Goal: Information Seeking & Learning: Check status

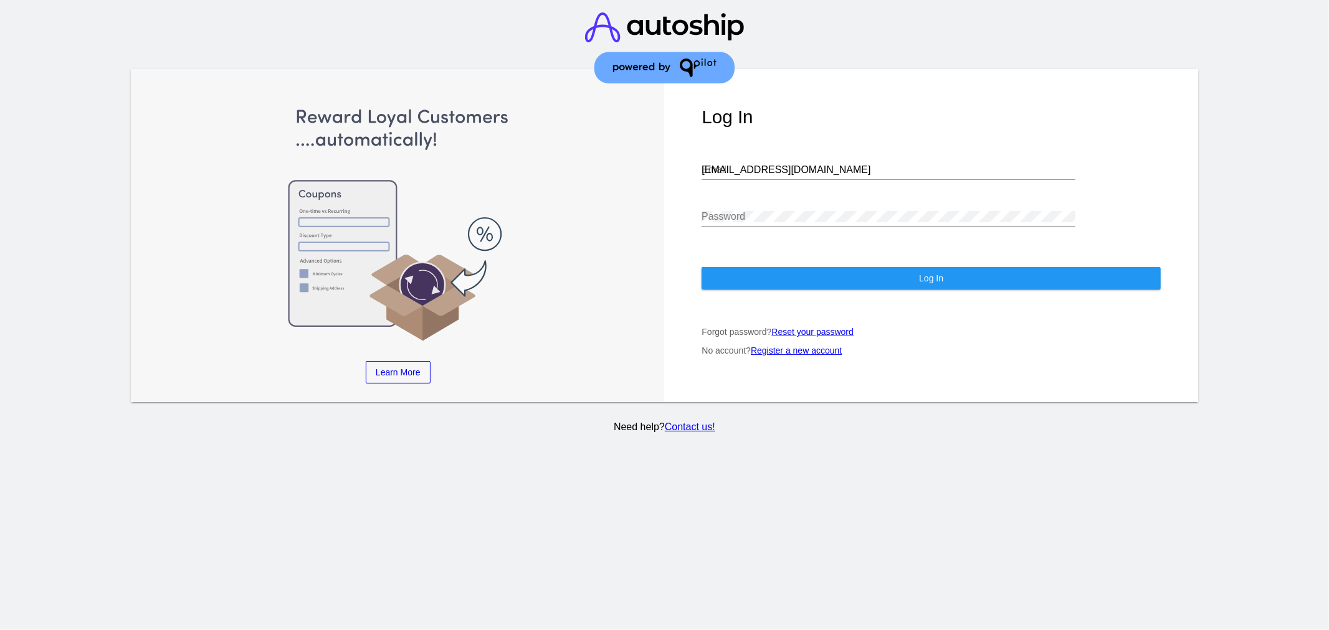
click at [772, 166] on div "[EMAIL_ADDRESS][DOMAIN_NAME] Email" at bounding box center [888, 166] width 374 height 28
click at [772, 168] on input "[EMAIL_ADDRESS][DOMAIN_NAME]" at bounding box center [888, 169] width 374 height 11
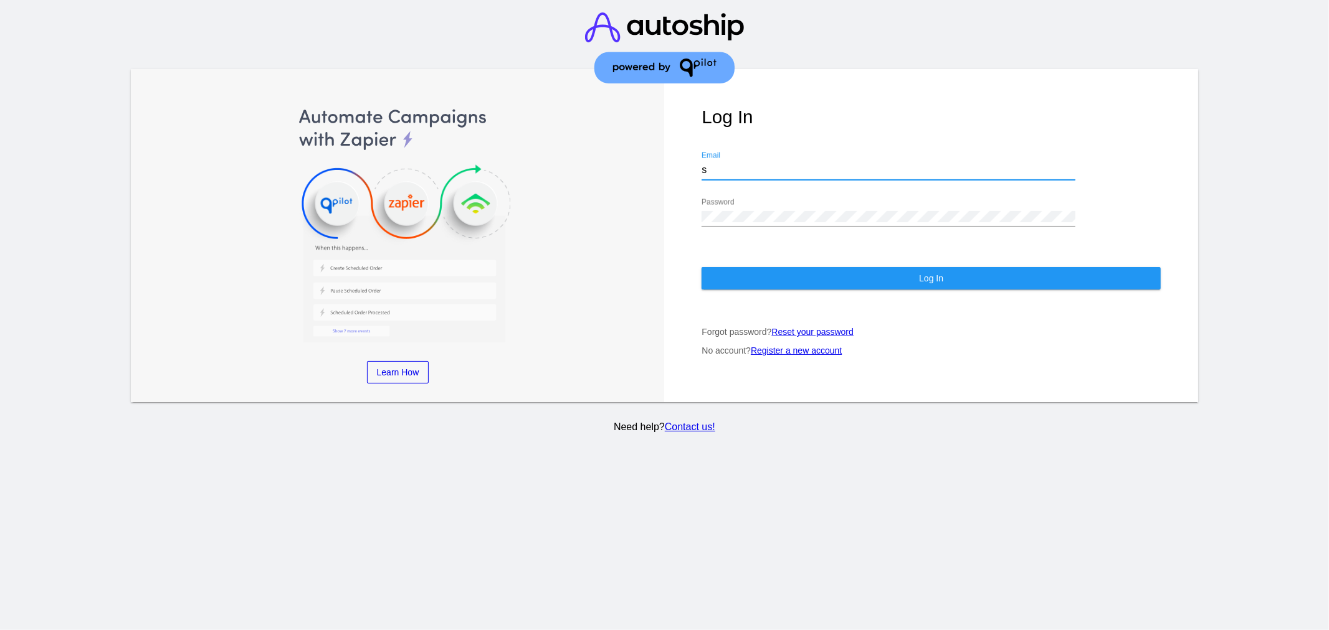
type input "[EMAIL_ADDRESS][DOMAIN_NAME]"
drag, startPoint x: 769, startPoint y: 222, endPoint x: 766, endPoint y: 229, distance: 7.3
click at [767, 222] on div "Password" at bounding box center [888, 213] width 374 height 28
click at [787, 287] on button "Log In" at bounding box center [930, 278] width 459 height 22
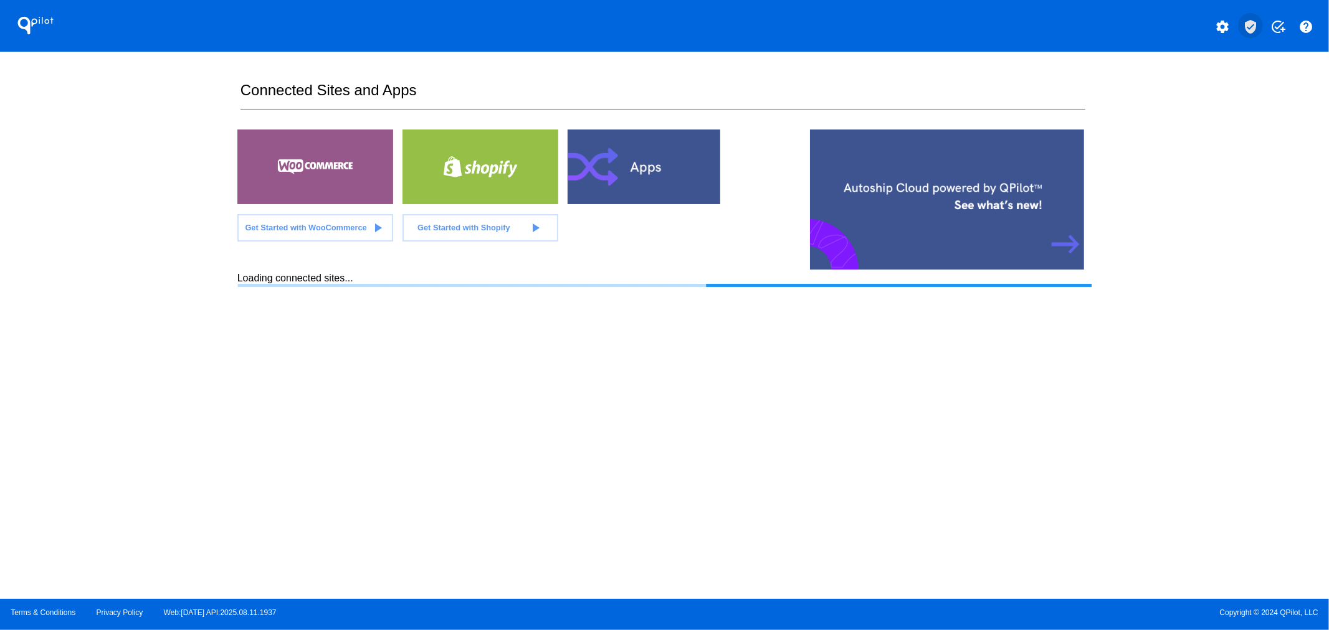
click at [1249, 21] on mat-icon "verified_user" at bounding box center [1250, 26] width 15 height 15
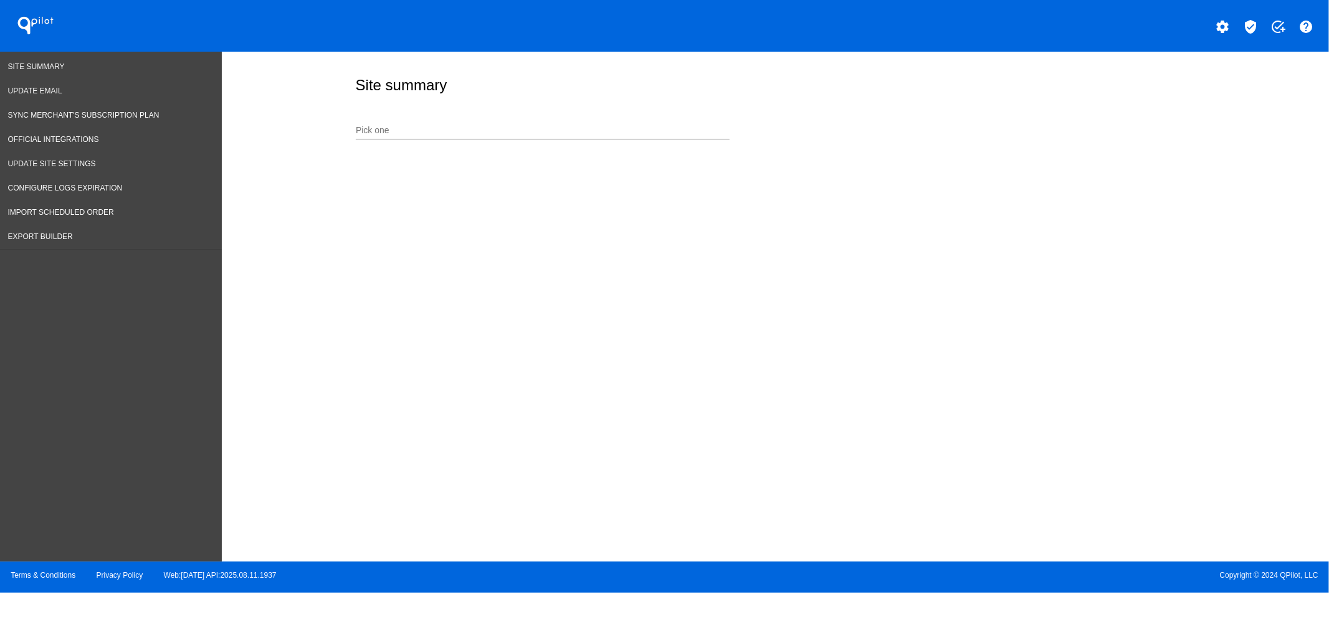
click at [448, 127] on input "Pick one" at bounding box center [543, 131] width 374 height 10
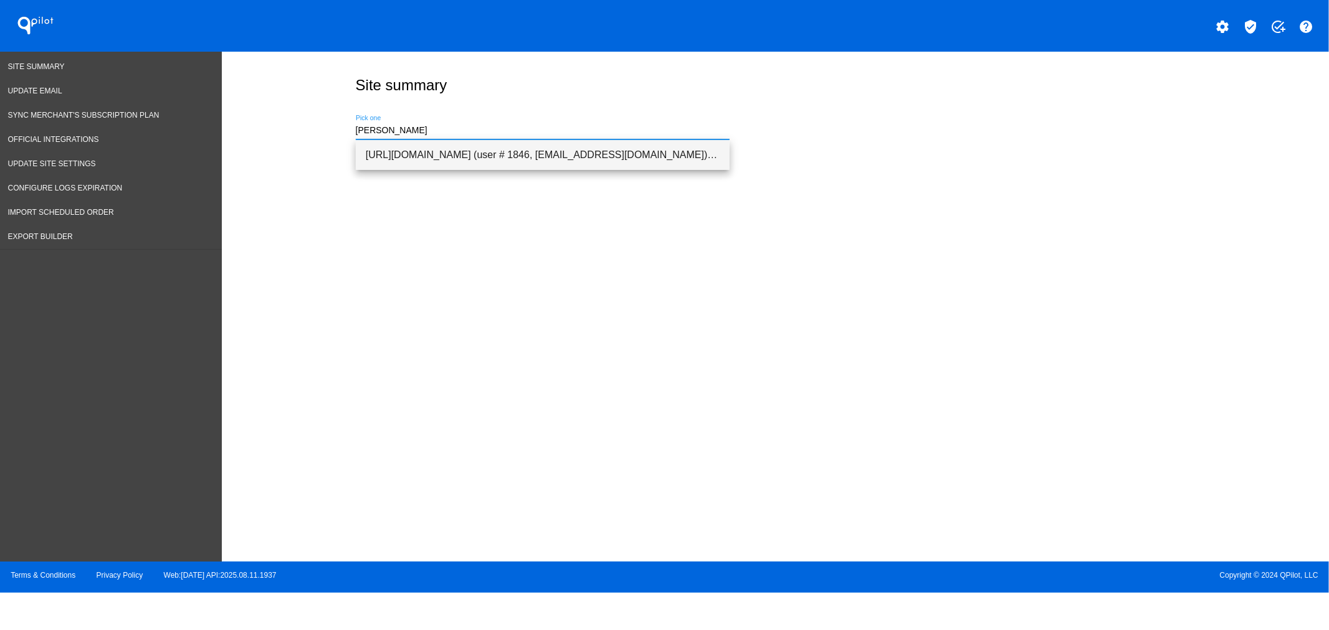
click at [460, 154] on span "[URL][DOMAIN_NAME] (user # 1846, [EMAIL_ADDRESS][DOMAIN_NAME]) - Production" at bounding box center [543, 155] width 354 height 30
type input "[URL][DOMAIN_NAME] (user # 1846, [EMAIL_ADDRESS][DOMAIN_NAME]) - Production"
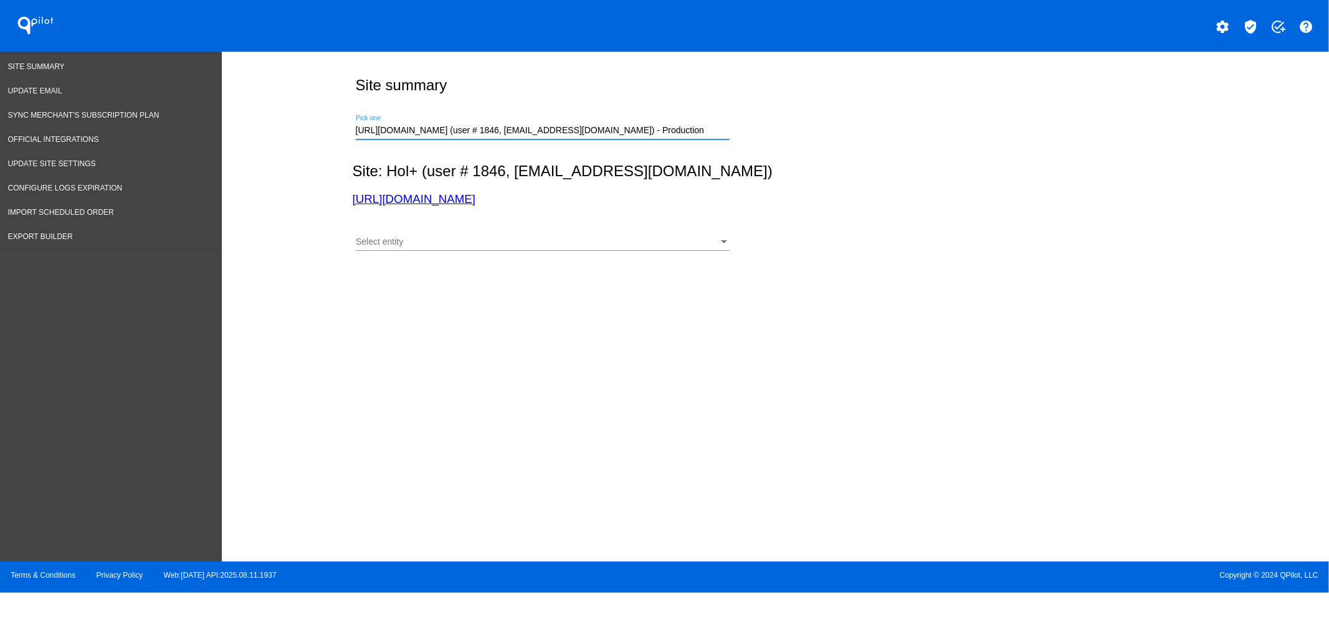
click at [425, 237] on div "Select entity Select entity" at bounding box center [543, 239] width 374 height 24
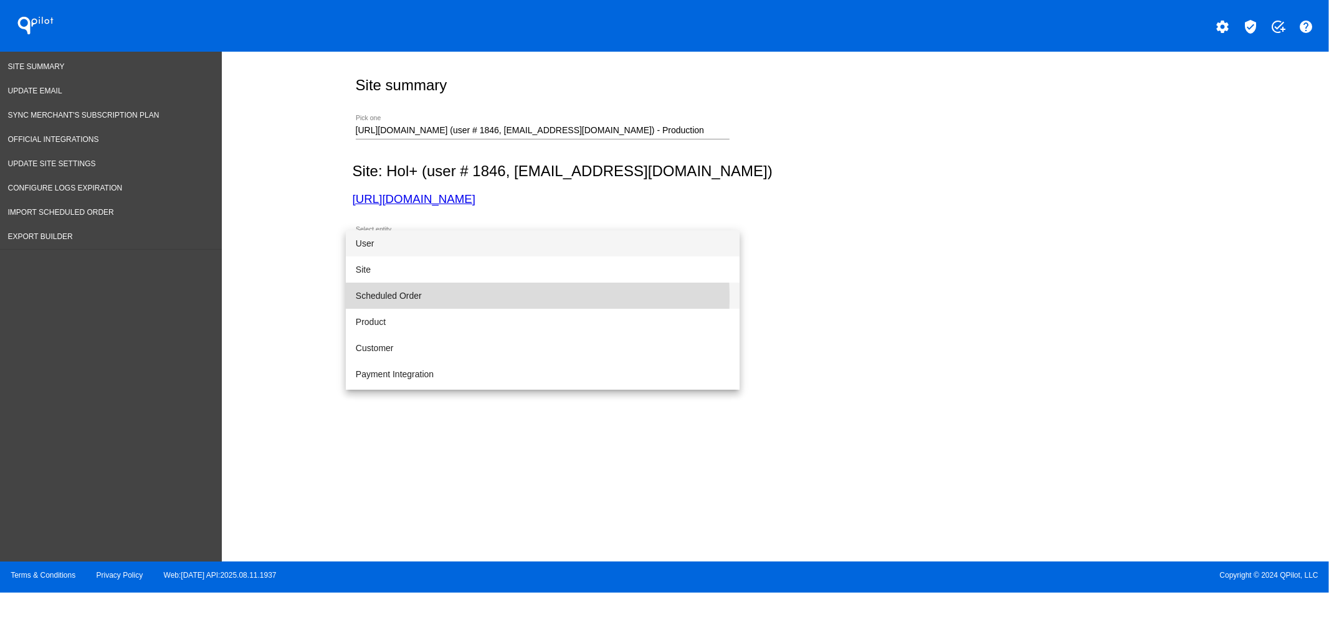
click at [414, 298] on span "Scheduled Order" at bounding box center [543, 296] width 374 height 26
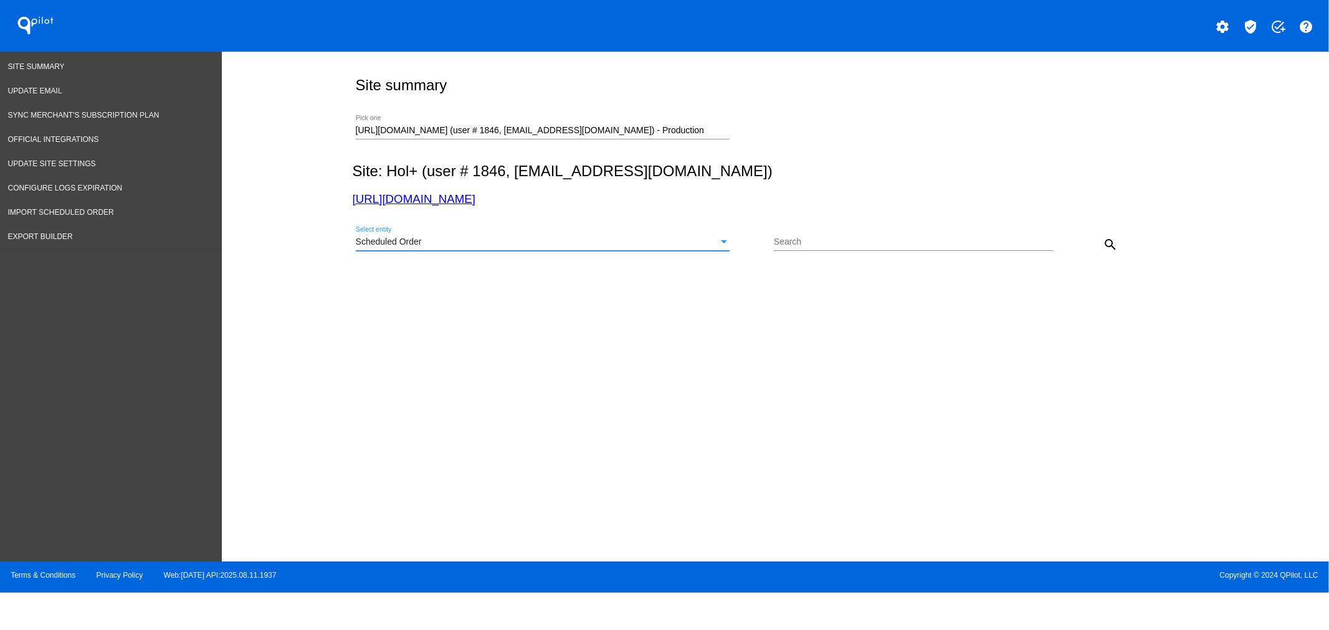
click at [819, 229] on div "Search" at bounding box center [913, 239] width 279 height 24
paste input "933876/edit"
drag, startPoint x: 833, startPoint y: 245, endPoint x: 800, endPoint y: 247, distance: 33.0
click at [800, 247] on input "933876/edit" at bounding box center [907, 242] width 266 height 10
click at [1112, 240] on mat-icon "search" at bounding box center [1109, 244] width 15 height 15
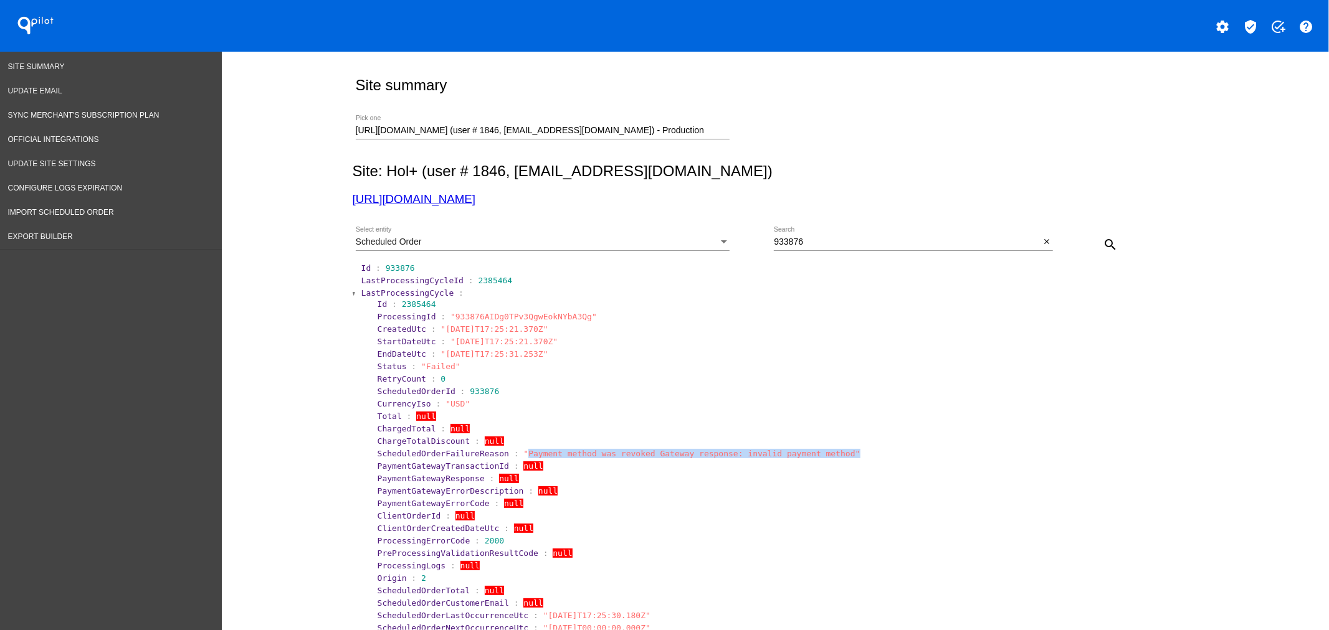
drag, startPoint x: 818, startPoint y: 459, endPoint x: 509, endPoint y: 459, distance: 308.9
click at [509, 458] on section "ScheduledOrderFailureReason : "Payment method was revoked Gateway response: inv…" at bounding box center [783, 453] width 812 height 9
copy span "Payment method was revoked Gateway response: invalid payment method""
click at [408, 296] on span "LastProcessingCycle" at bounding box center [407, 292] width 93 height 9
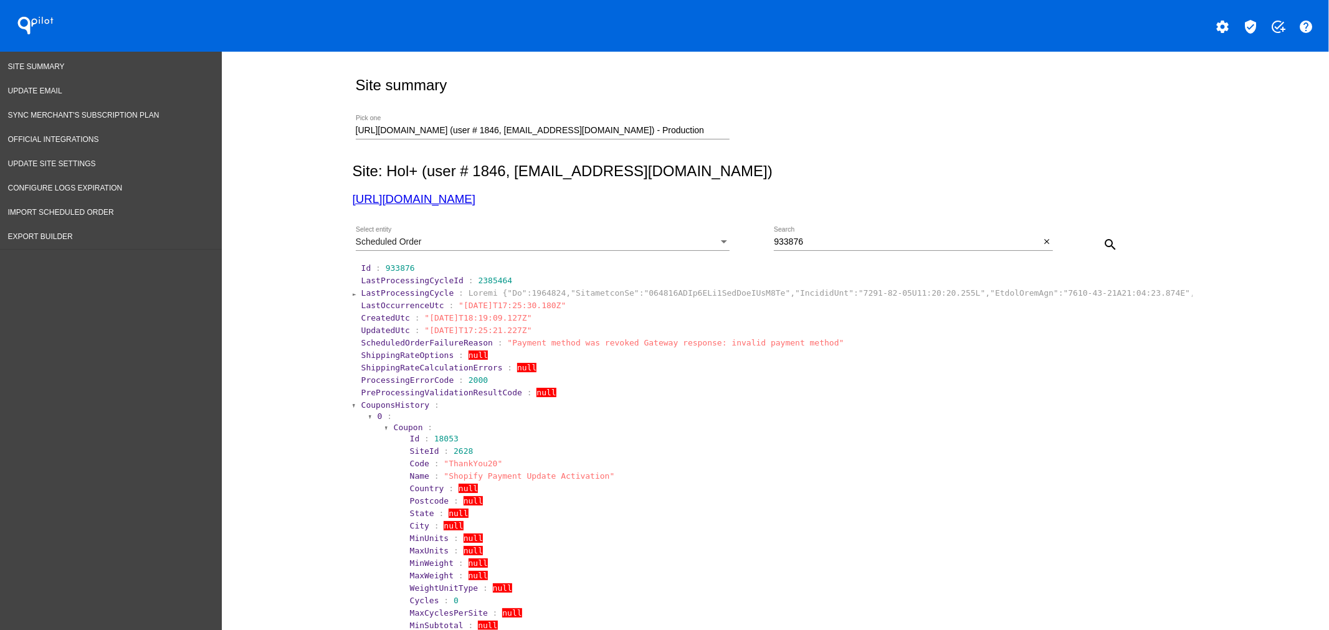
click at [388, 408] on span "CouponsHistory" at bounding box center [395, 404] width 69 height 9
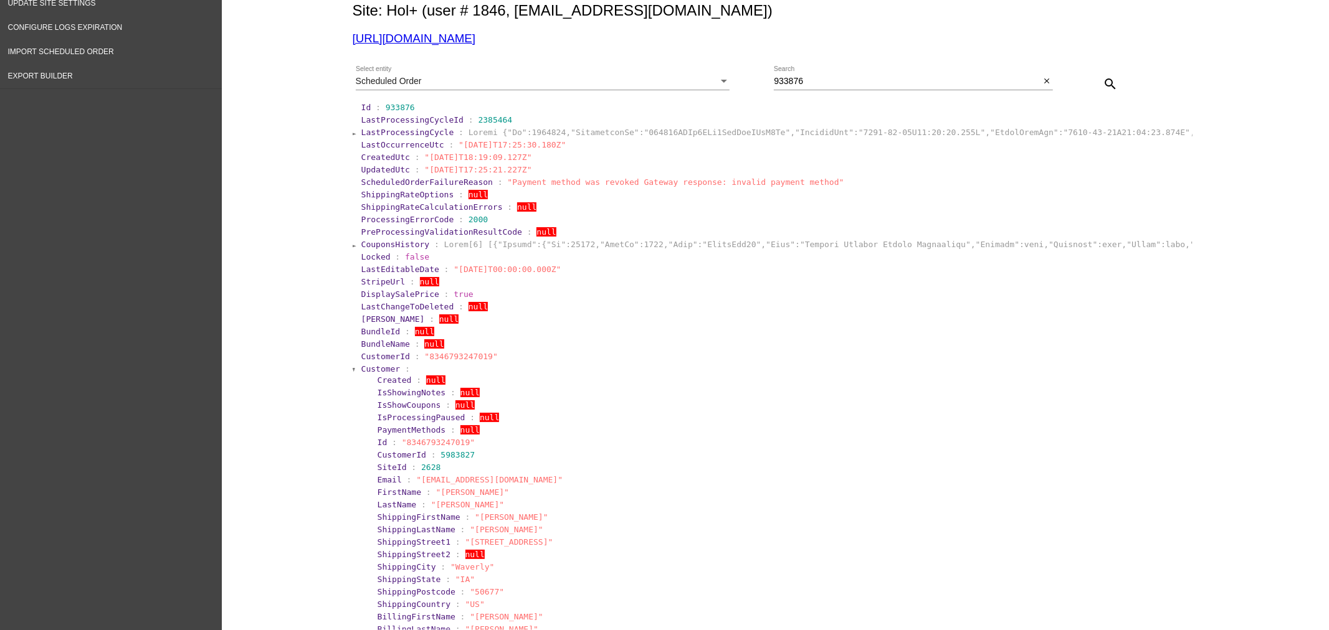
click at [361, 374] on span "Customer" at bounding box center [380, 368] width 39 height 9
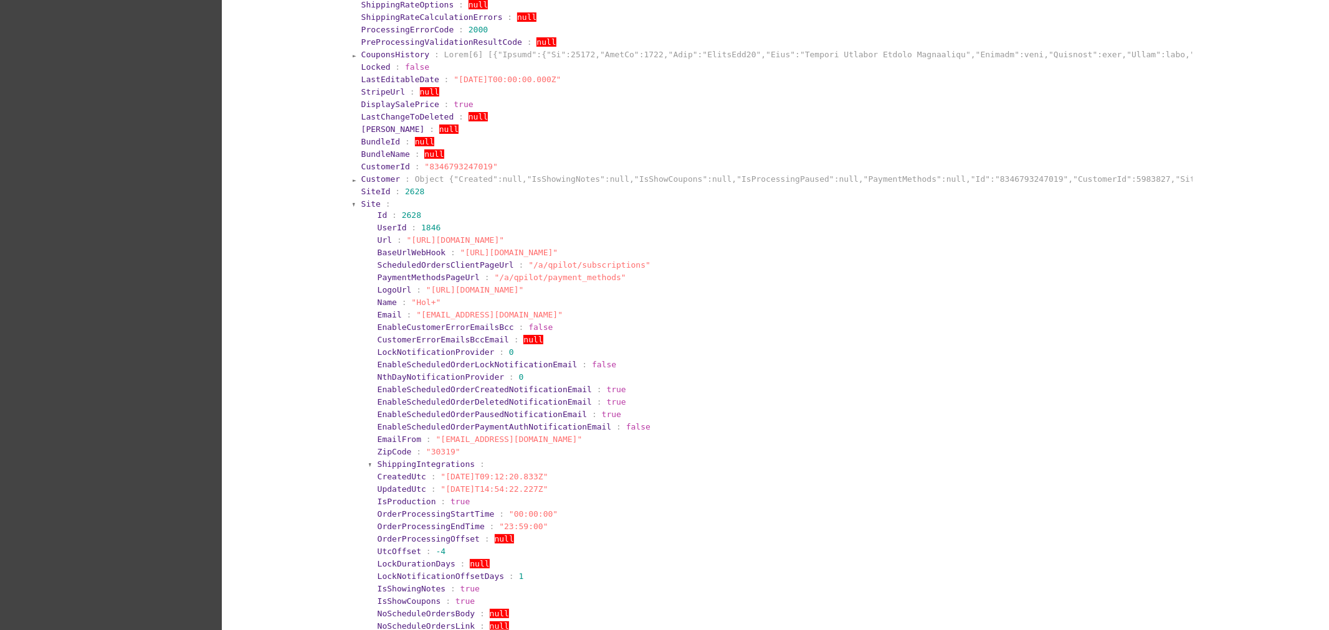
scroll to position [323, 0]
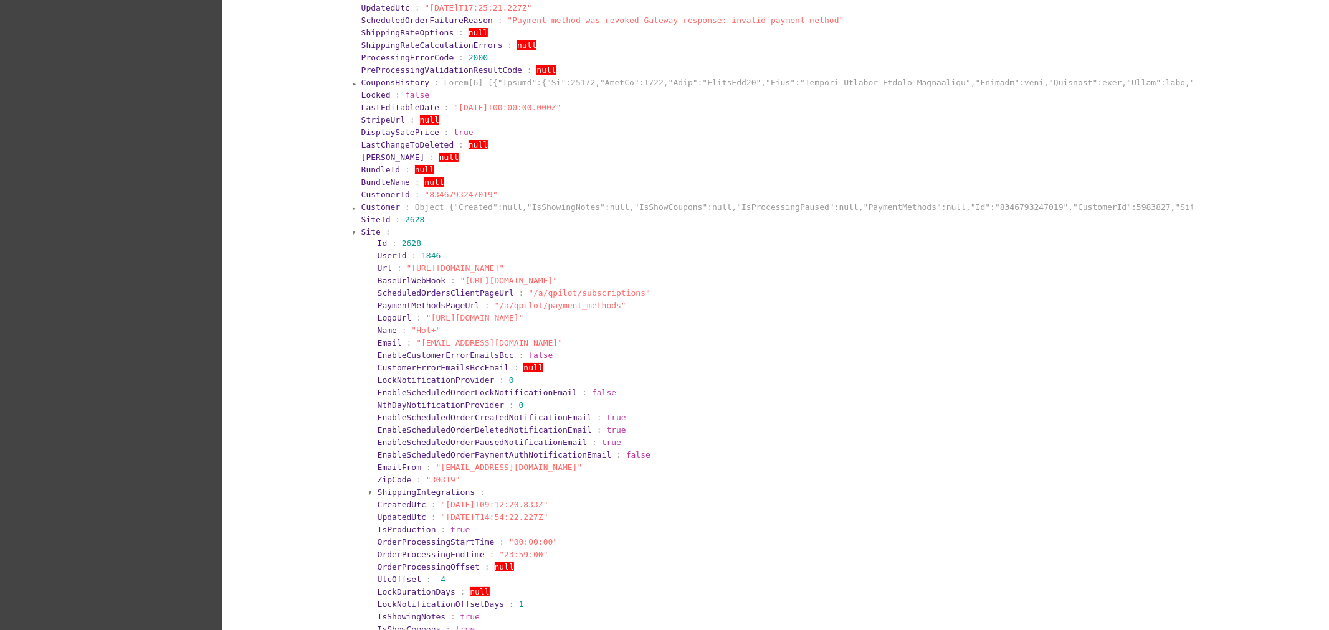
click at [368, 235] on span "Site" at bounding box center [370, 231] width 19 height 9
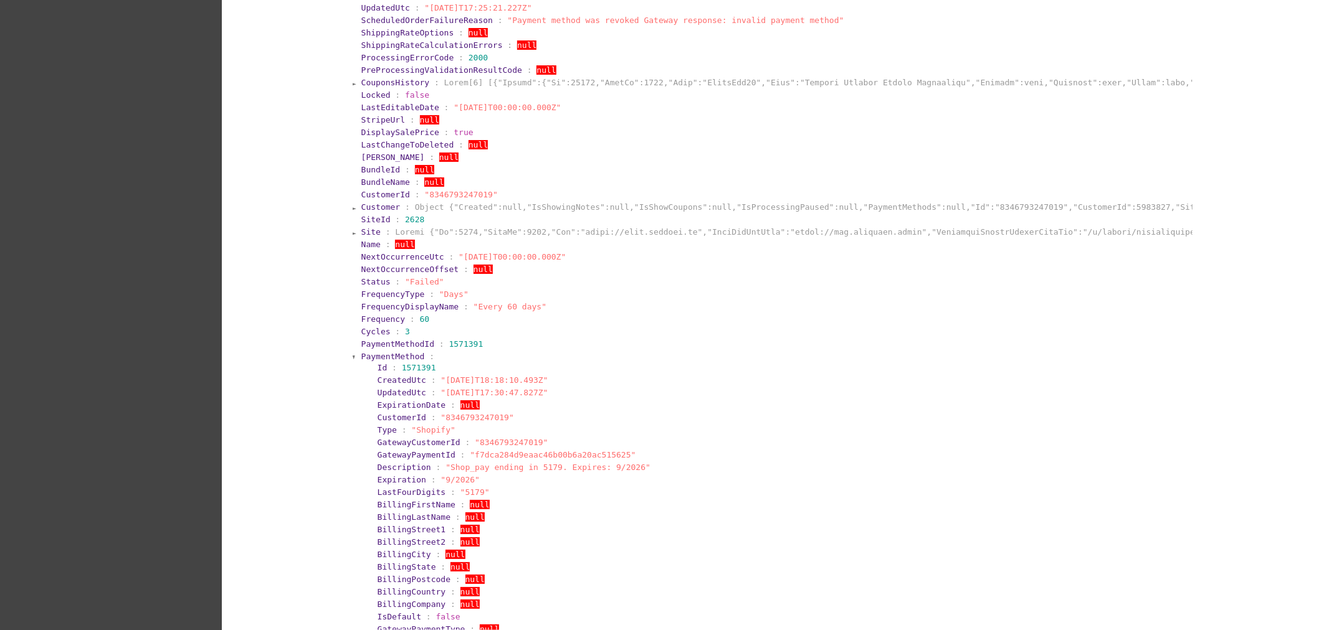
click at [375, 361] on span "PaymentMethod" at bounding box center [393, 356] width 64 height 9
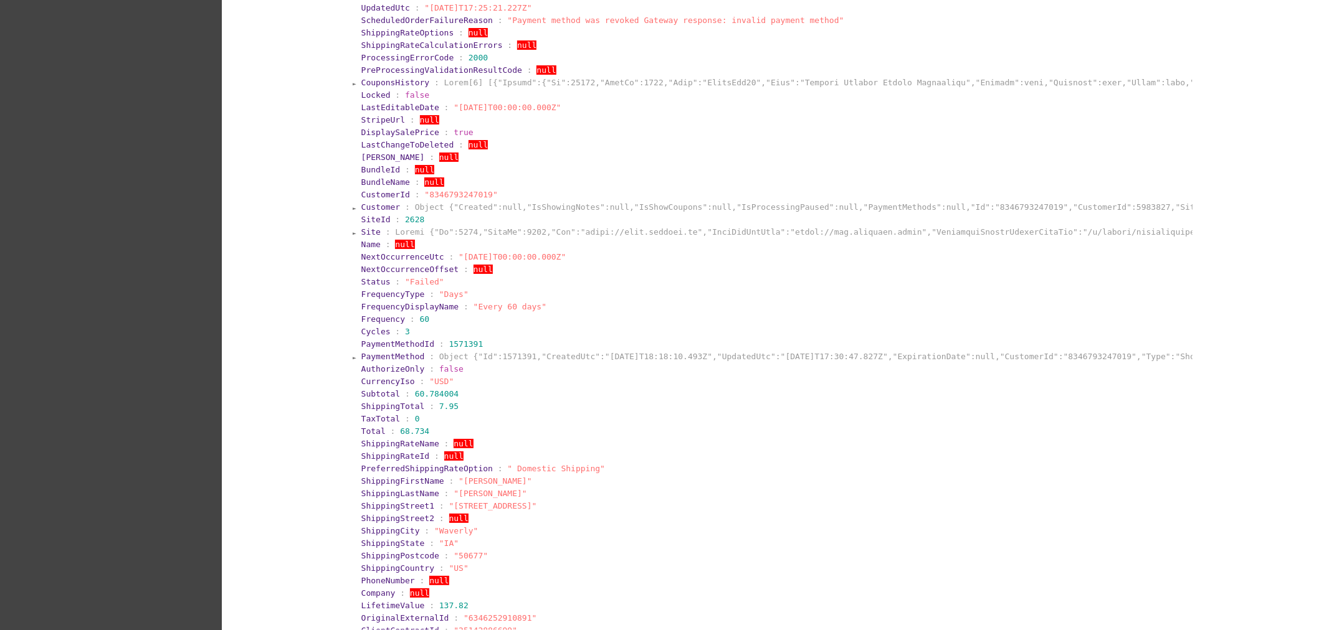
click at [377, 361] on span "PaymentMethod" at bounding box center [393, 356] width 64 height 9
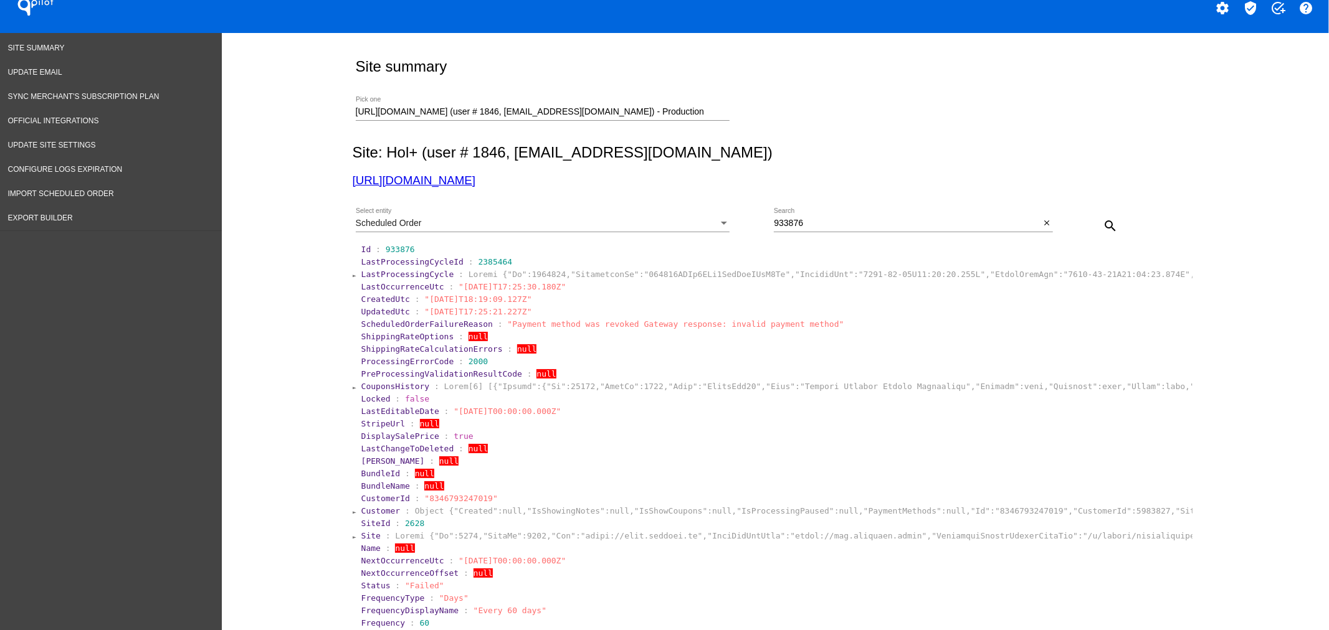
scroll to position [0, 0]
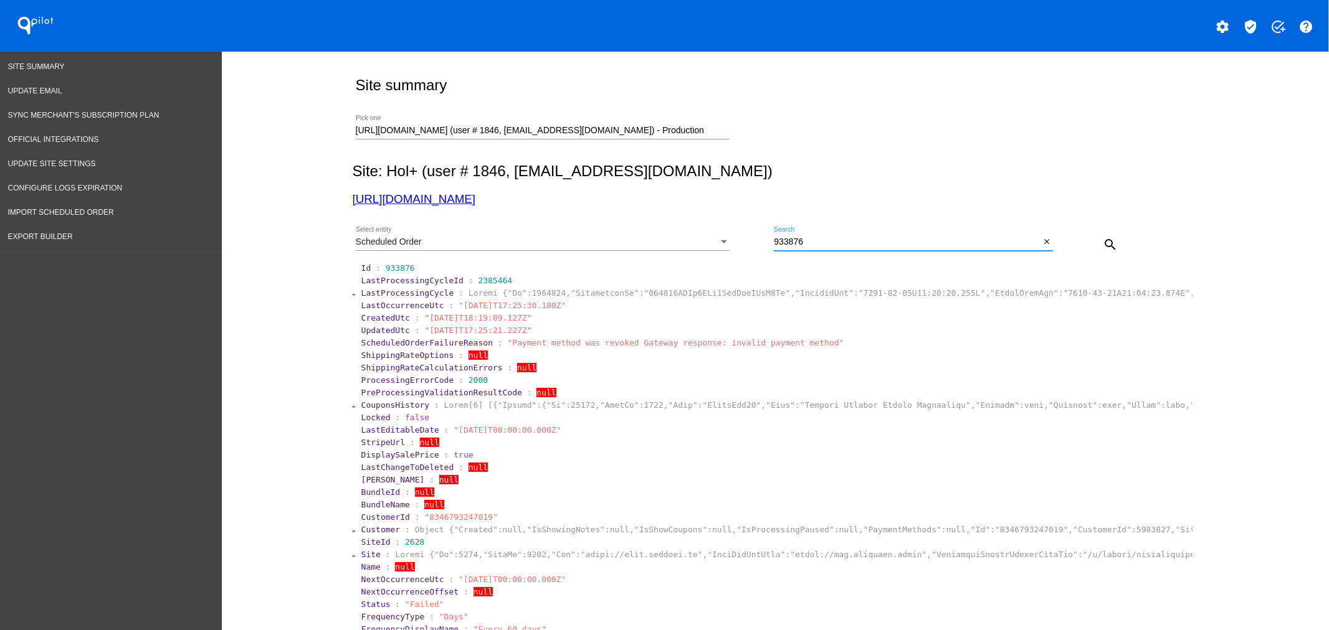
drag, startPoint x: 825, startPoint y: 240, endPoint x: 741, endPoint y: 231, distance: 83.9
click at [739, 235] on div "Scheduled Order Select entity 933876 Search close search" at bounding box center [773, 240] width 840 height 44
paste input "00653/edit"
type input "900653"
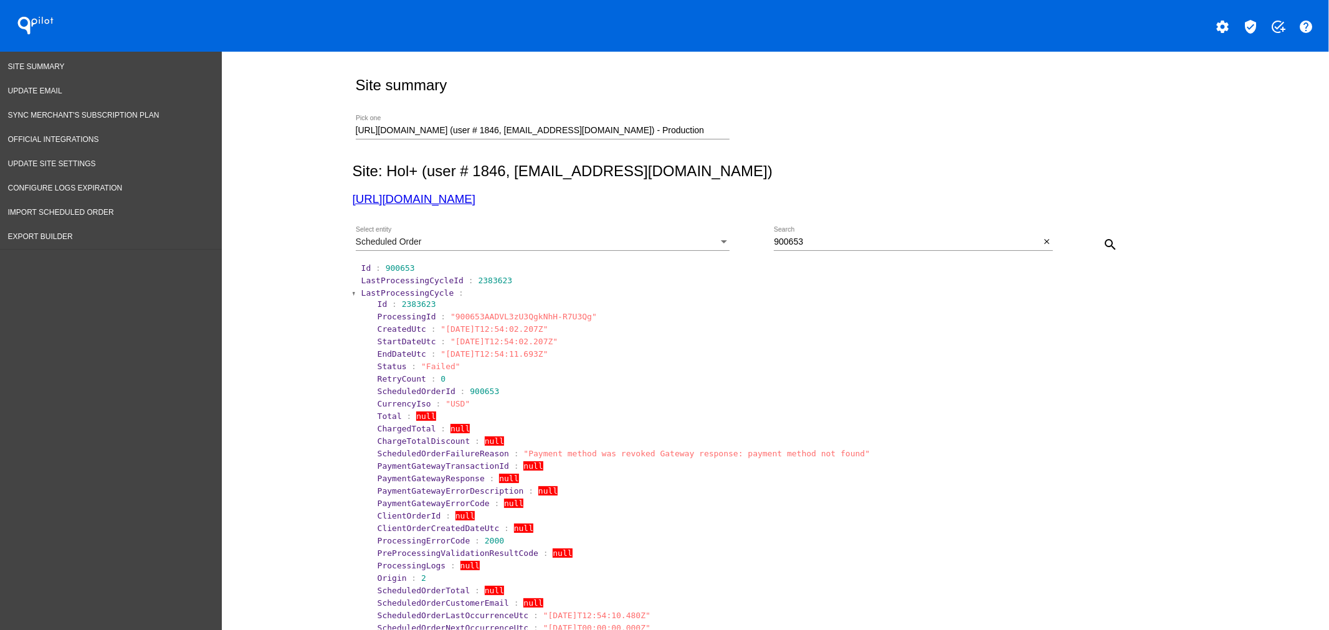
click at [376, 294] on span "LastProcessingCycle" at bounding box center [407, 292] width 93 height 9
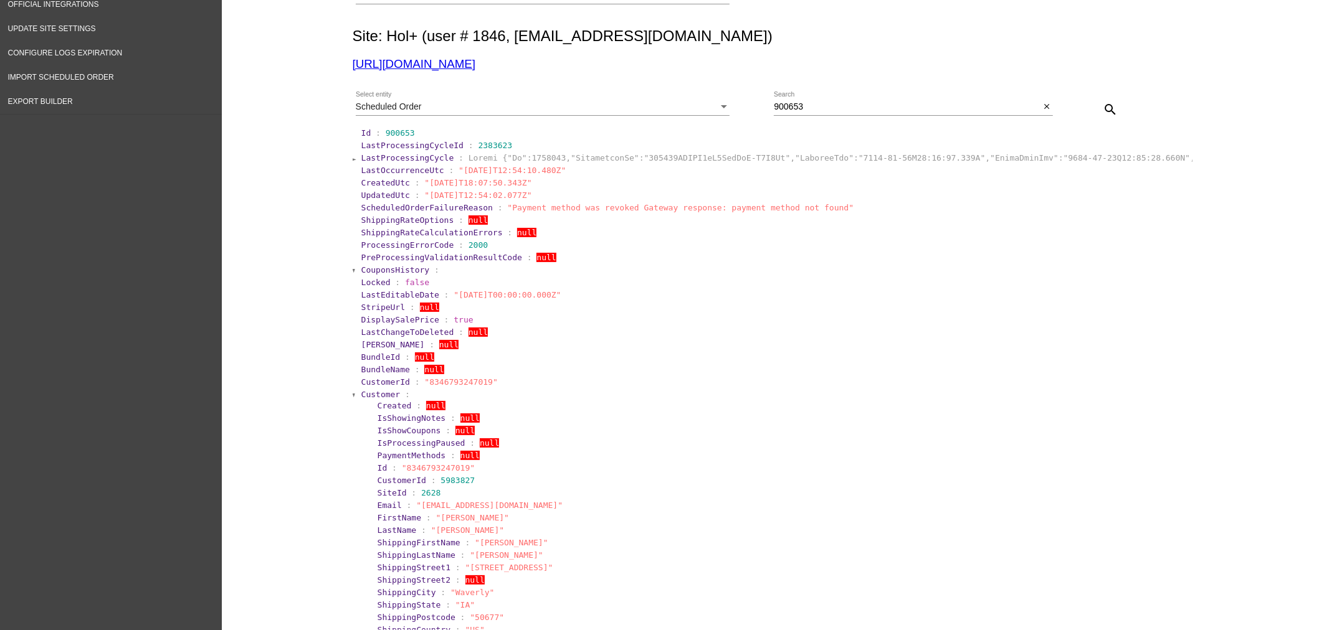
scroll to position [323, 0]
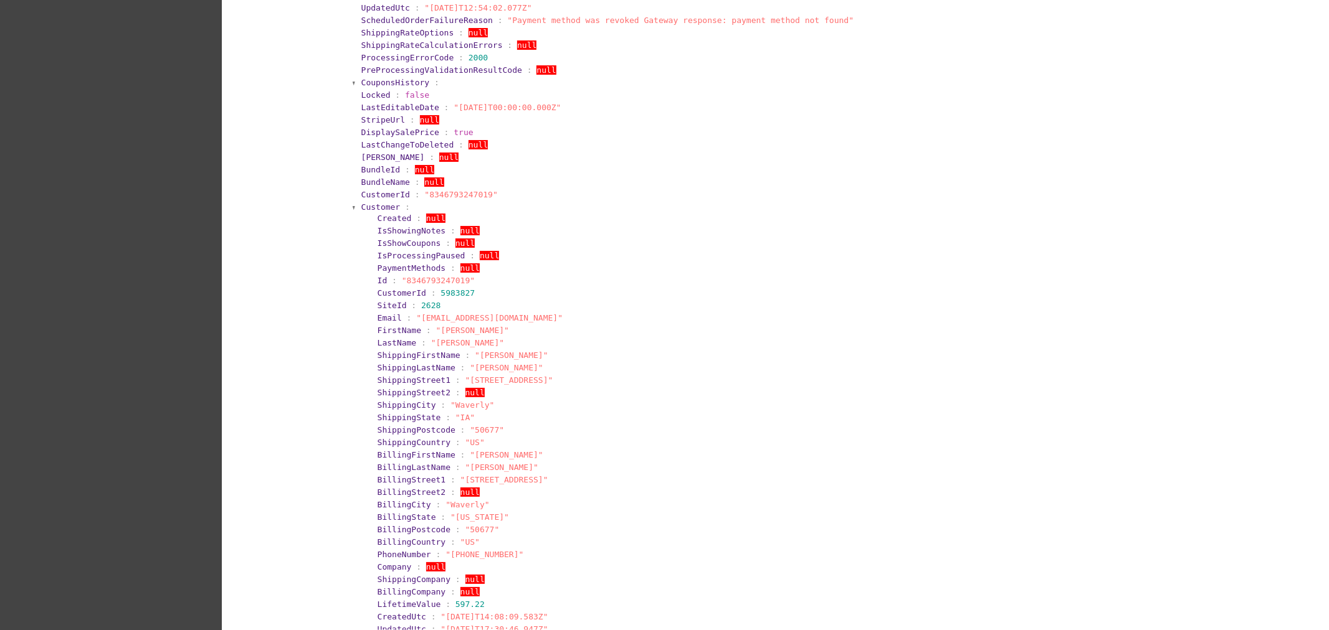
click at [367, 212] on span "Customer" at bounding box center [380, 206] width 39 height 9
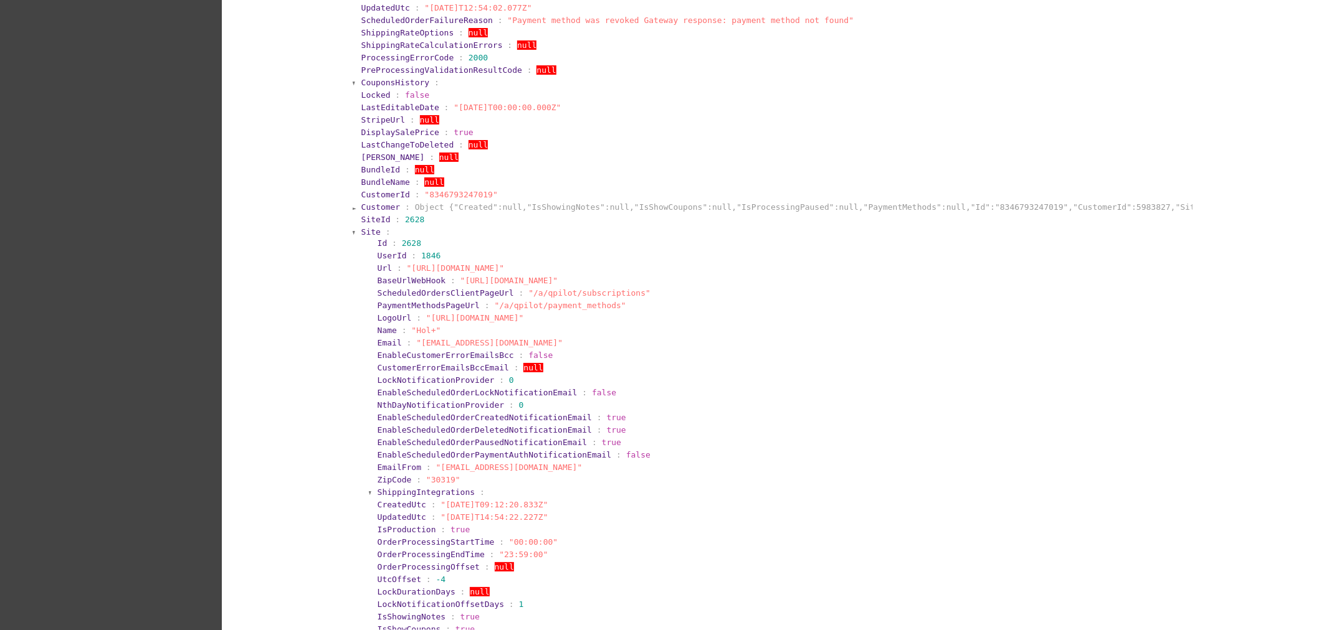
click at [368, 237] on span "Site" at bounding box center [370, 231] width 19 height 9
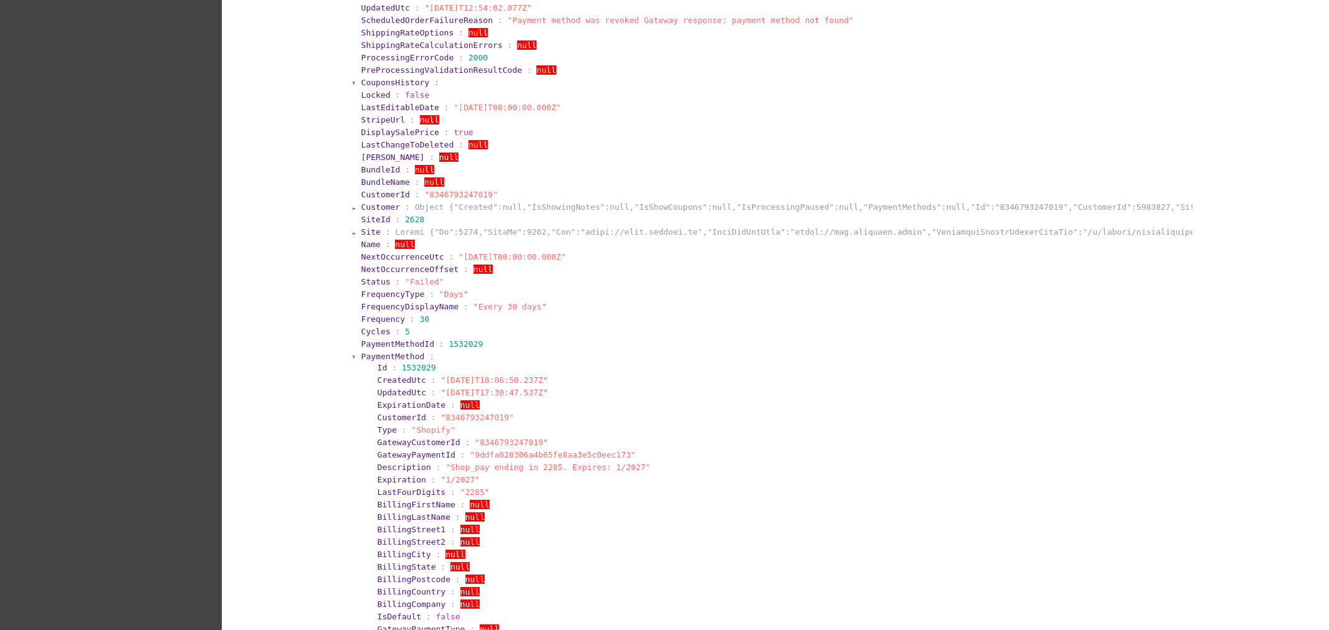
click at [382, 361] on span "PaymentMethod" at bounding box center [393, 356] width 64 height 9
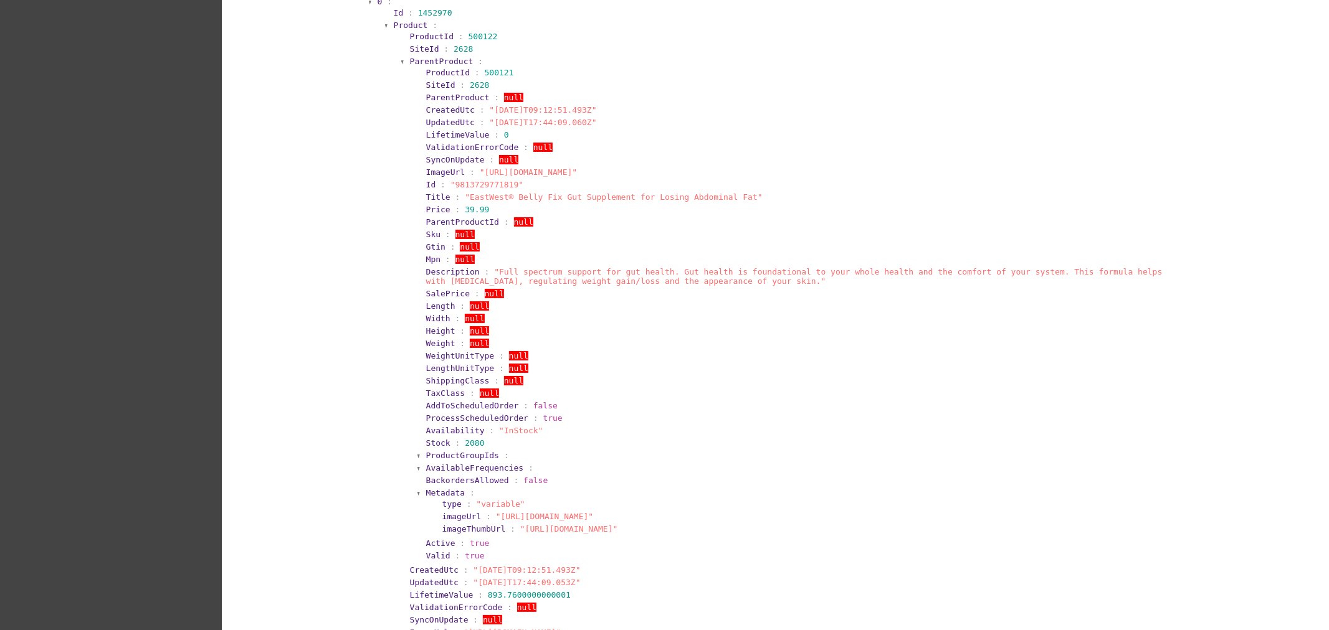
scroll to position [969, 0]
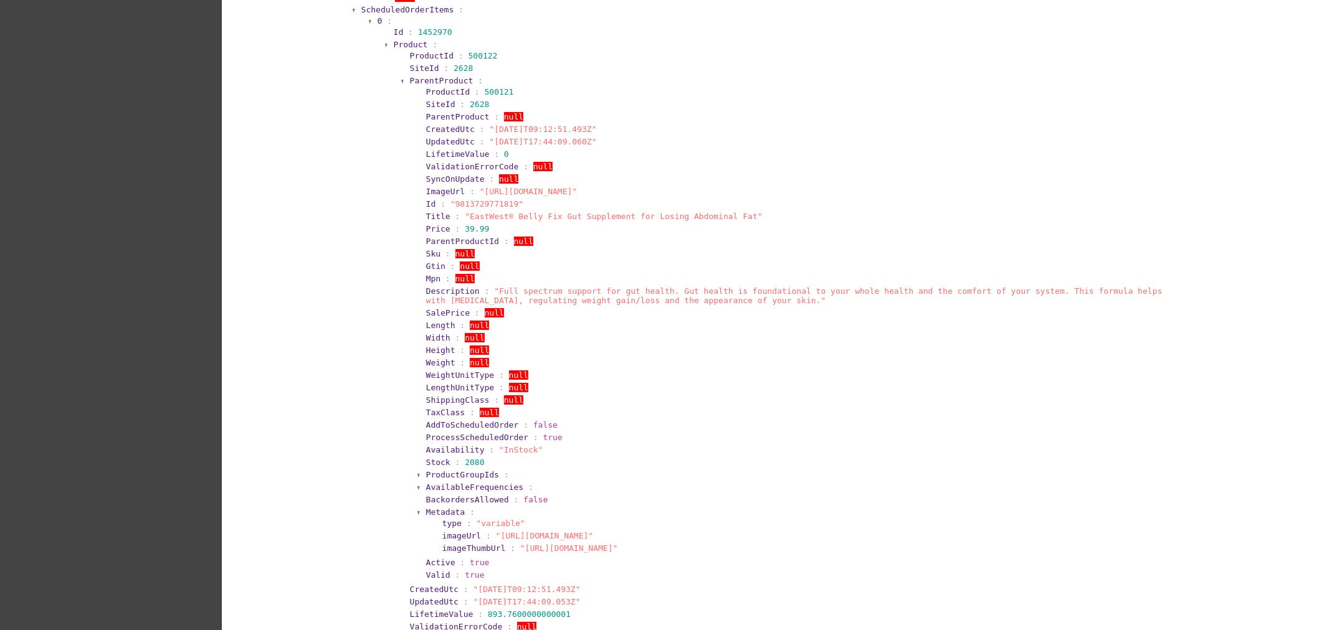
click at [379, 14] on span "ScheduledOrderItems" at bounding box center [407, 9] width 93 height 9
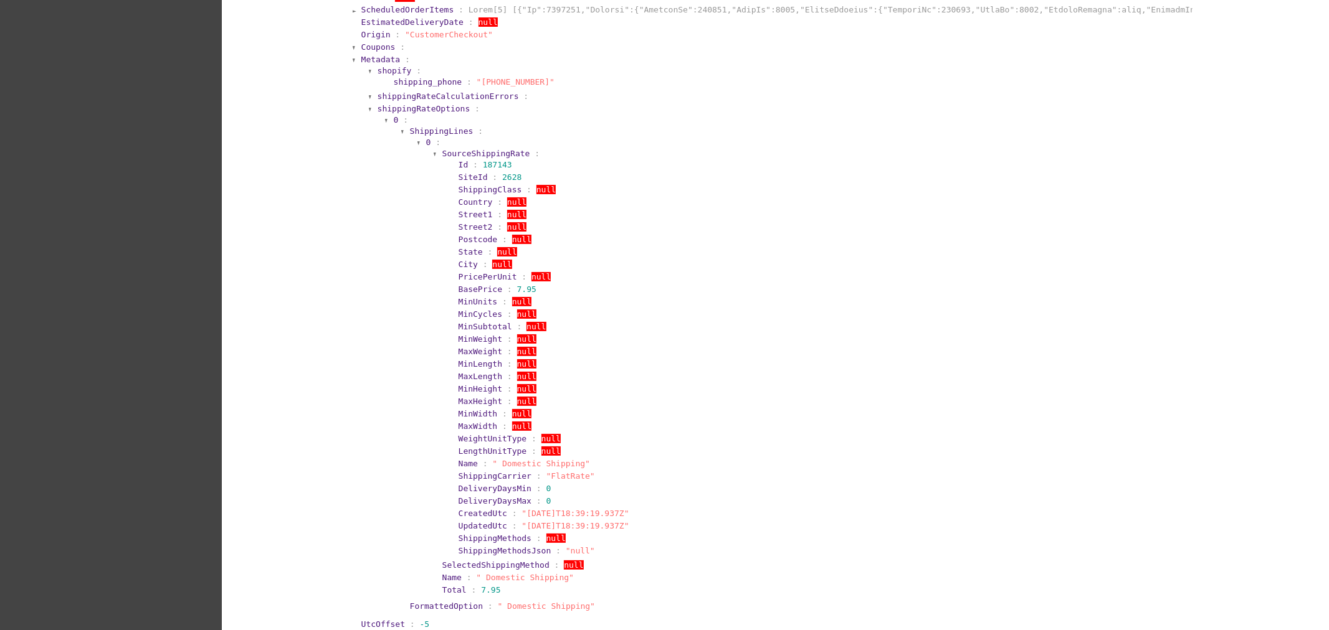
click at [377, 64] on span "Metadata" at bounding box center [380, 59] width 39 height 9
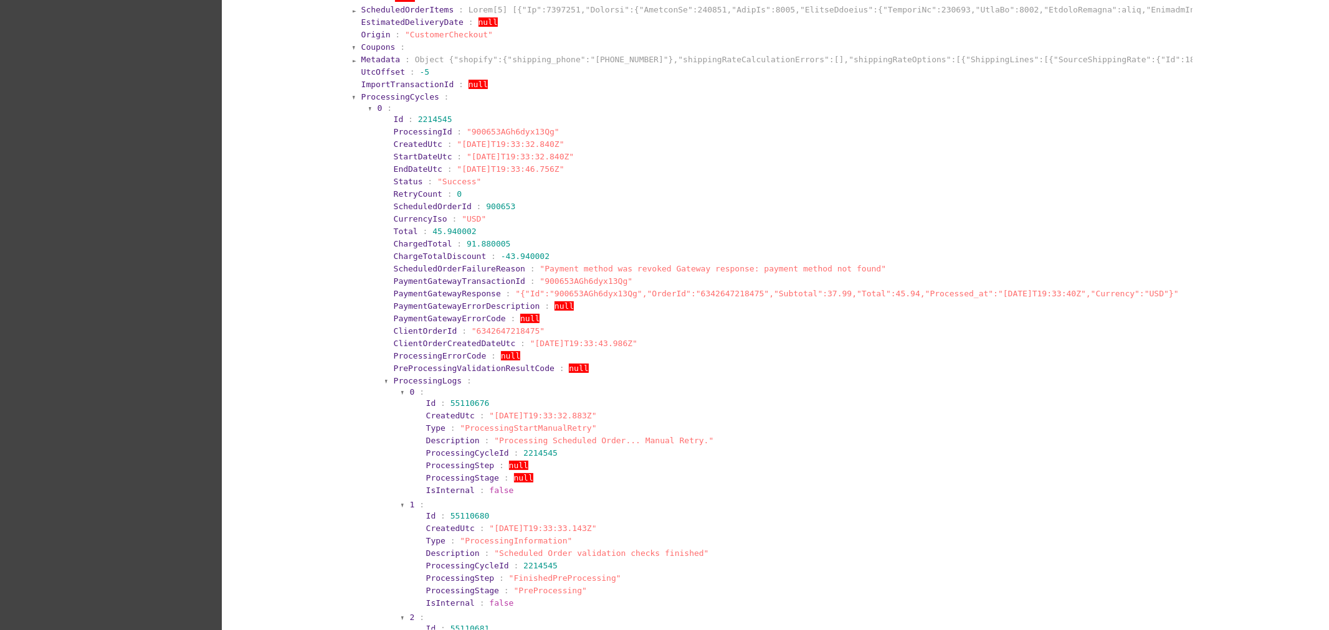
click at [369, 113] on div at bounding box center [371, 108] width 4 height 7
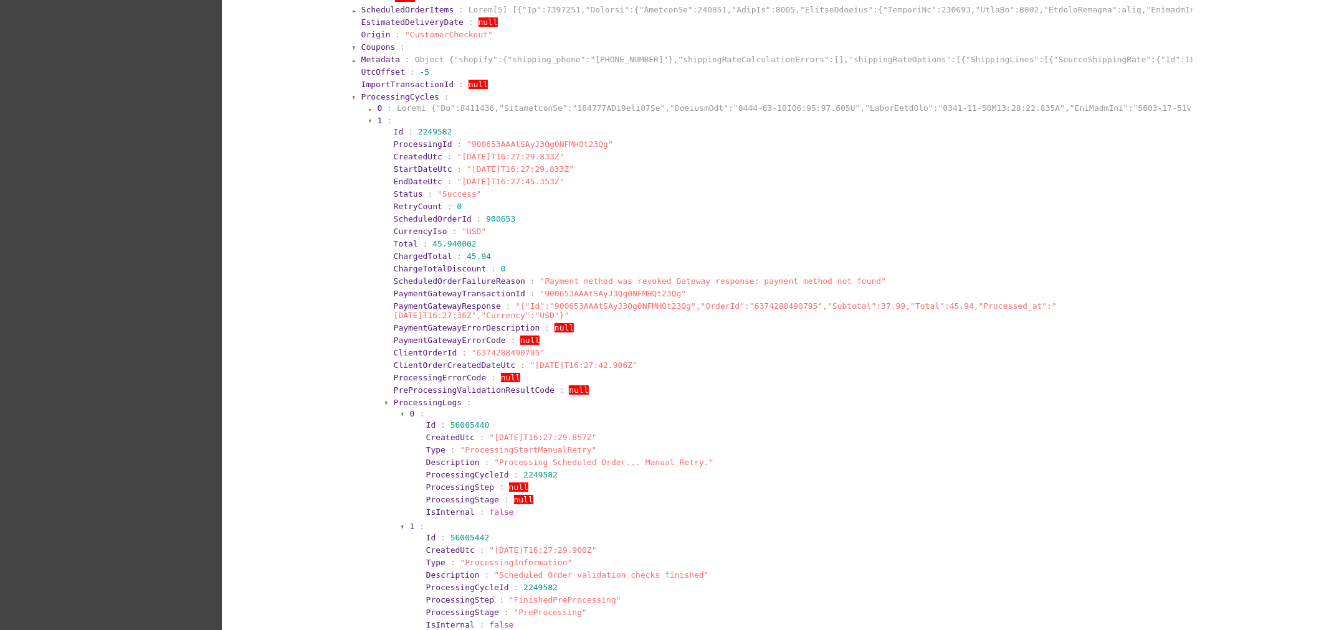
click at [369, 125] on div at bounding box center [371, 121] width 4 height 7
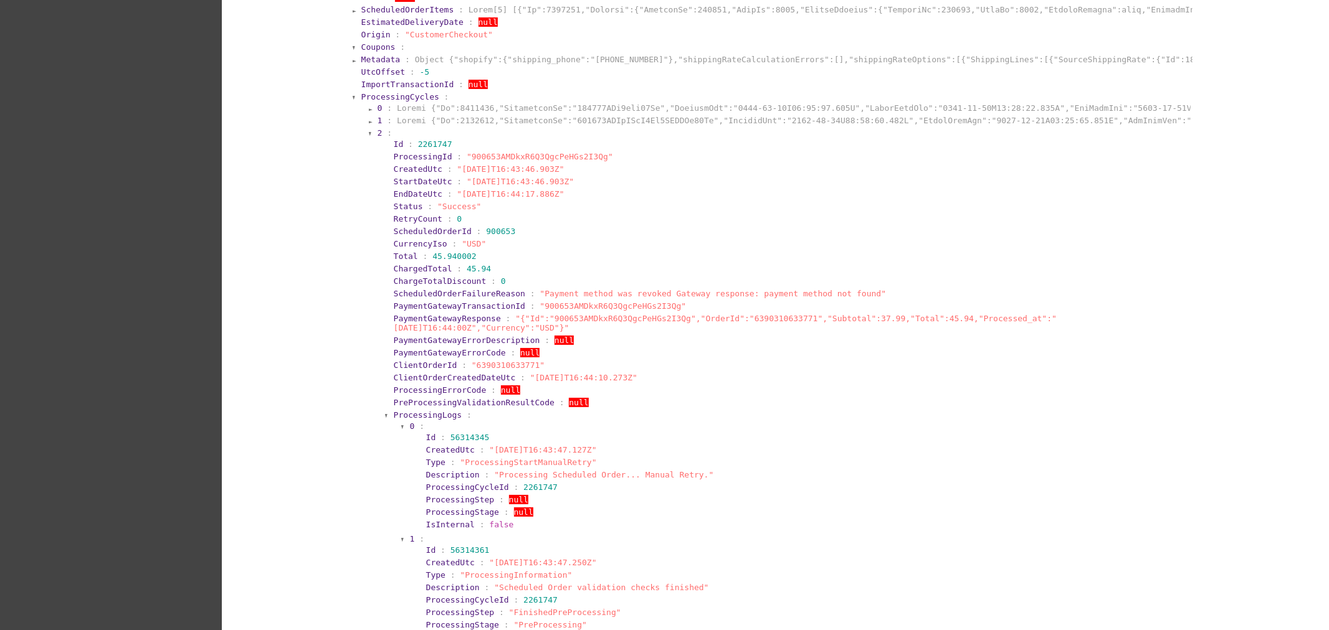
click at [369, 138] on div at bounding box center [371, 133] width 4 height 7
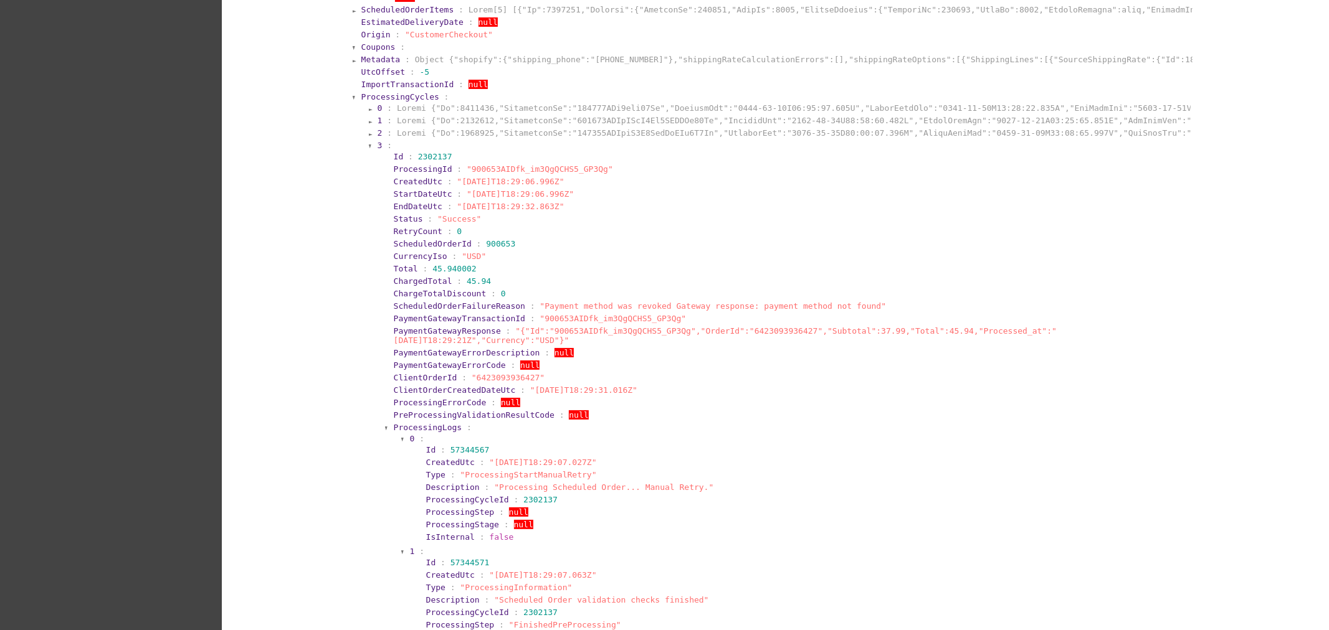
click at [369, 150] on div at bounding box center [371, 146] width 4 height 7
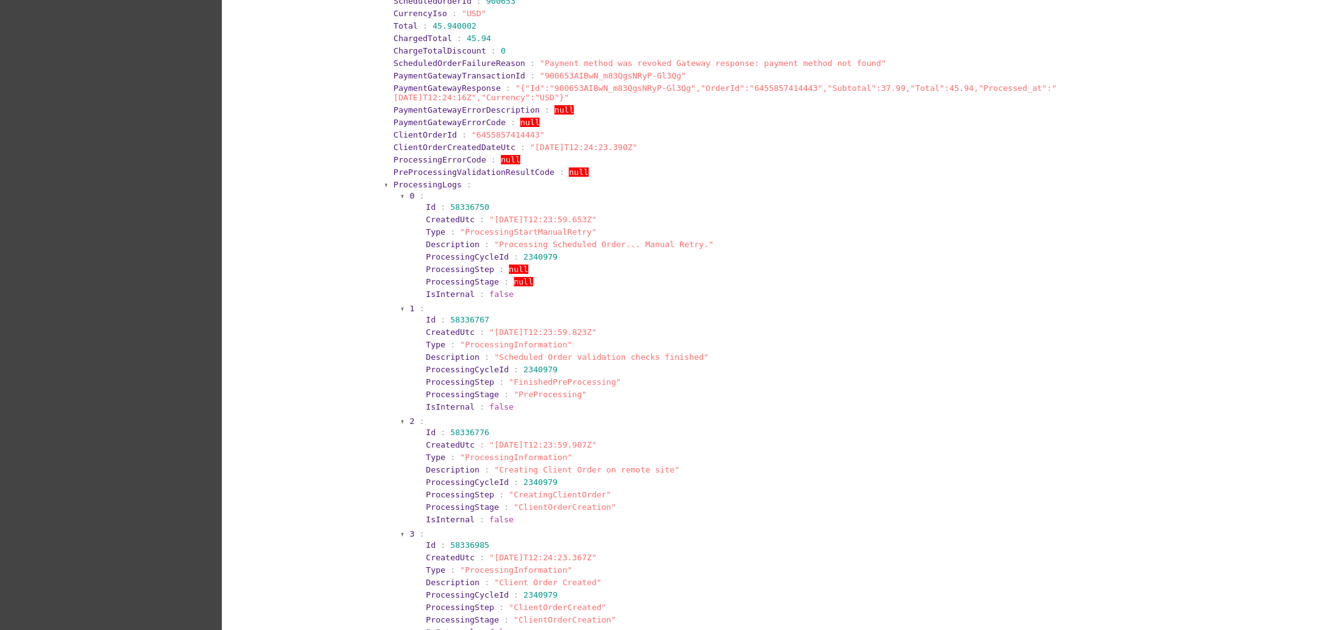
scroll to position [807, 0]
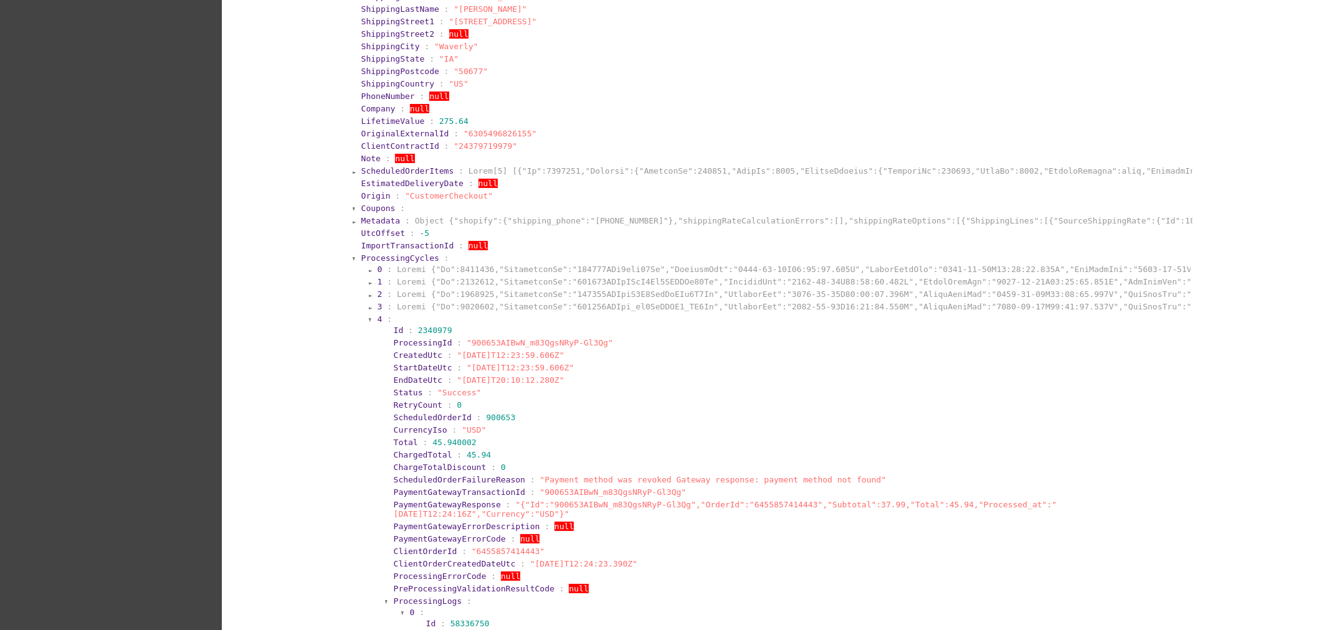
click at [374, 263] on span "ProcessingCycles" at bounding box center [400, 258] width 78 height 9
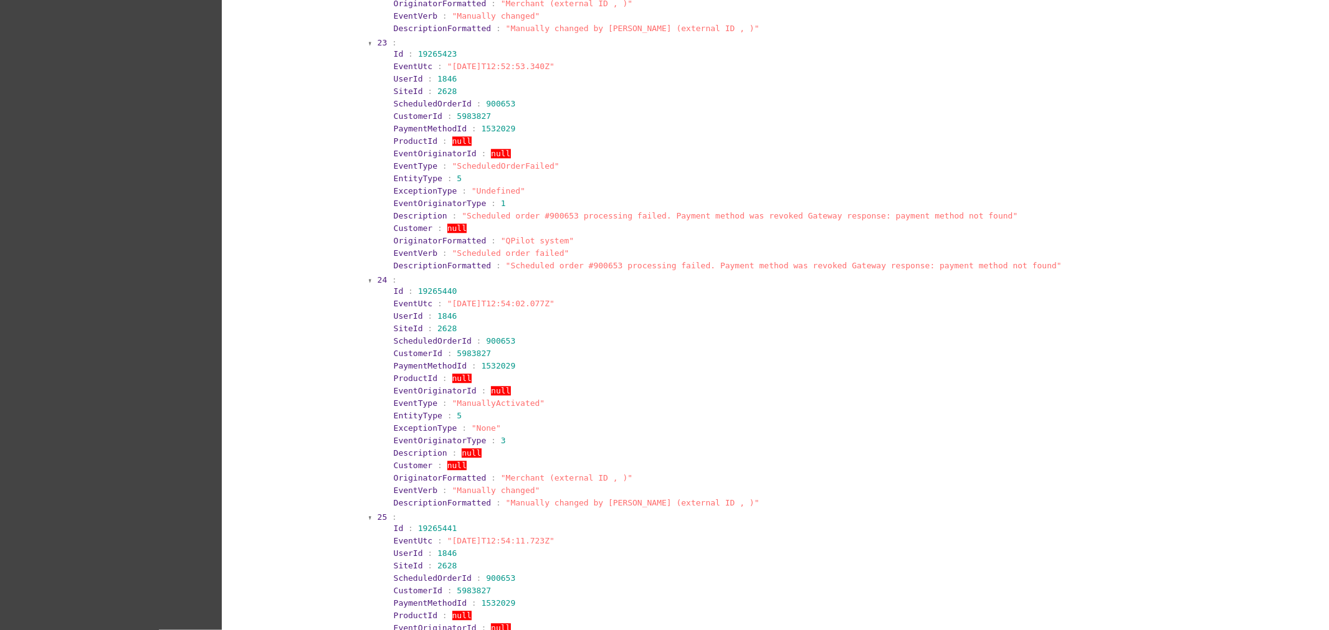
scroll to position [6450, 0]
